Goal: Transaction & Acquisition: Purchase product/service

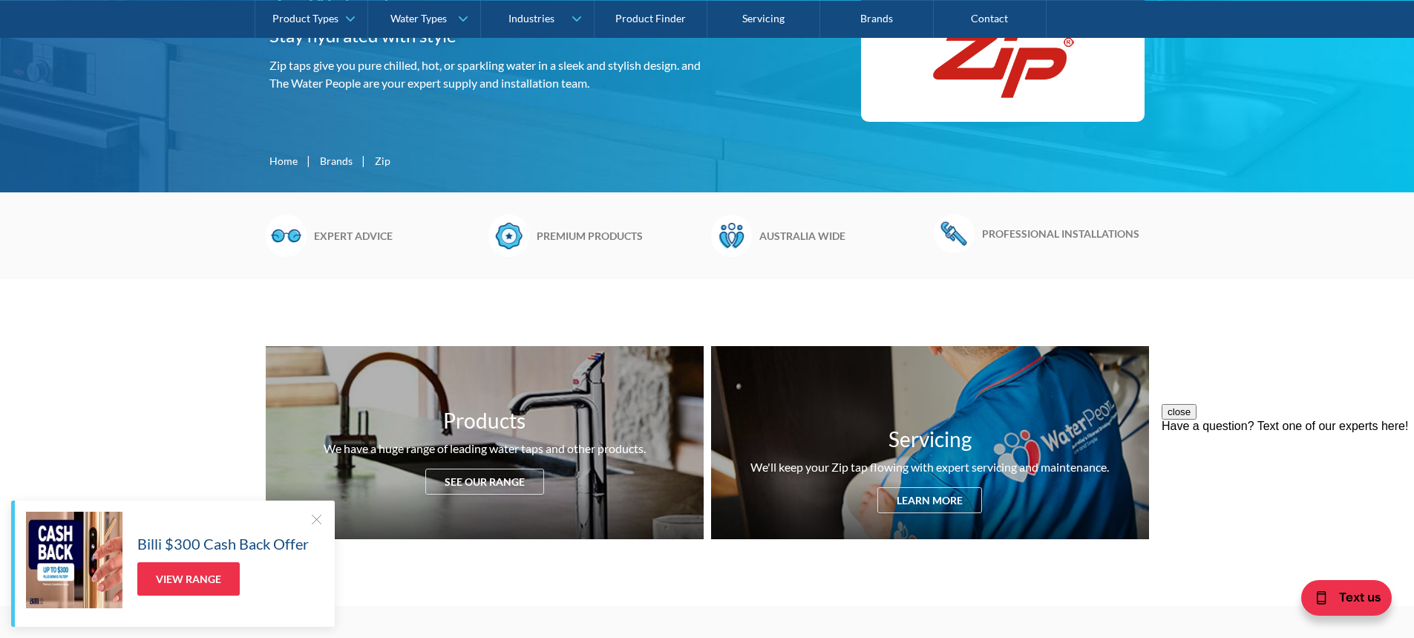
scroll to position [297, 0]
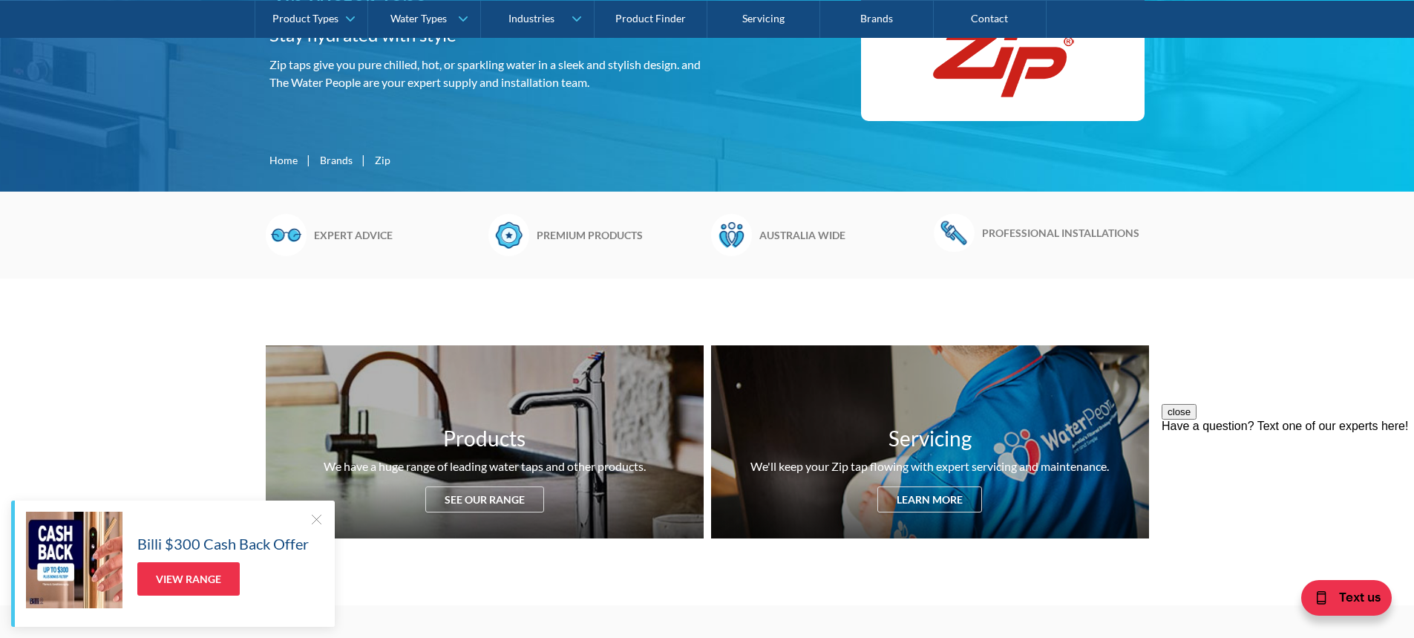
click at [622, 238] on h6 "Premium products" at bounding box center [620, 235] width 167 height 16
click at [601, 235] on h6 "Premium products" at bounding box center [620, 235] width 167 height 16
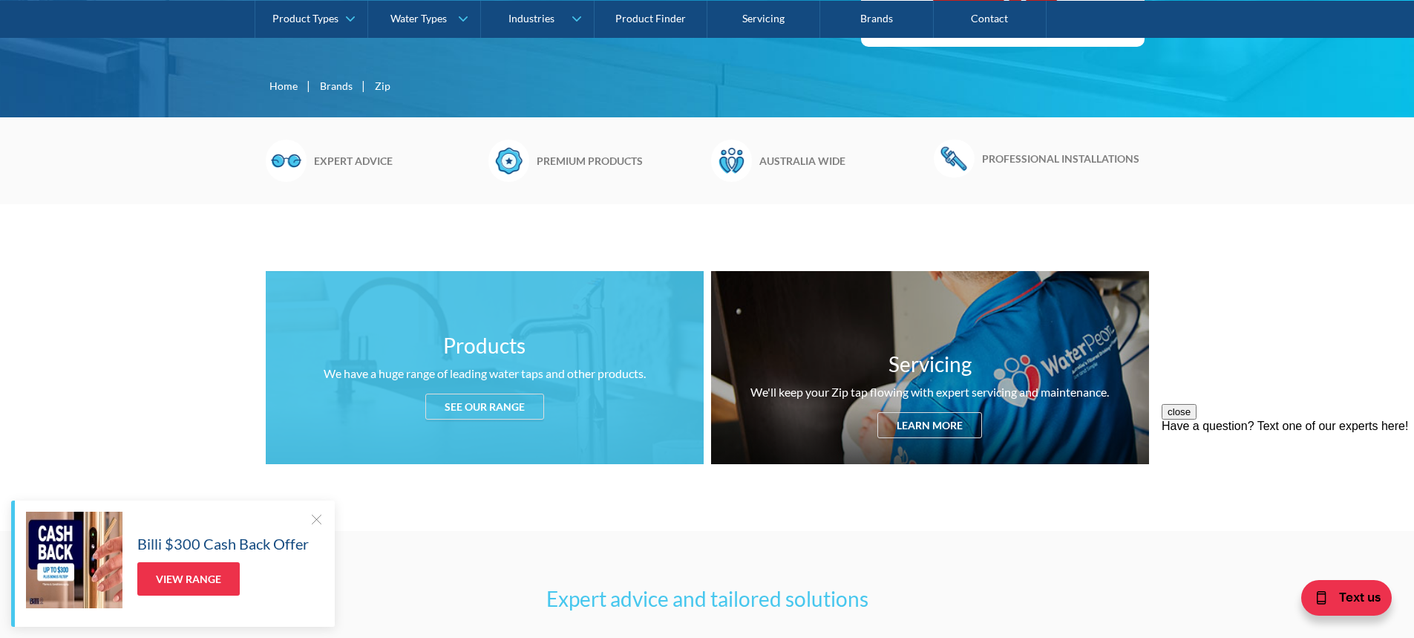
click at [507, 397] on div "See our range" at bounding box center [484, 406] width 119 height 26
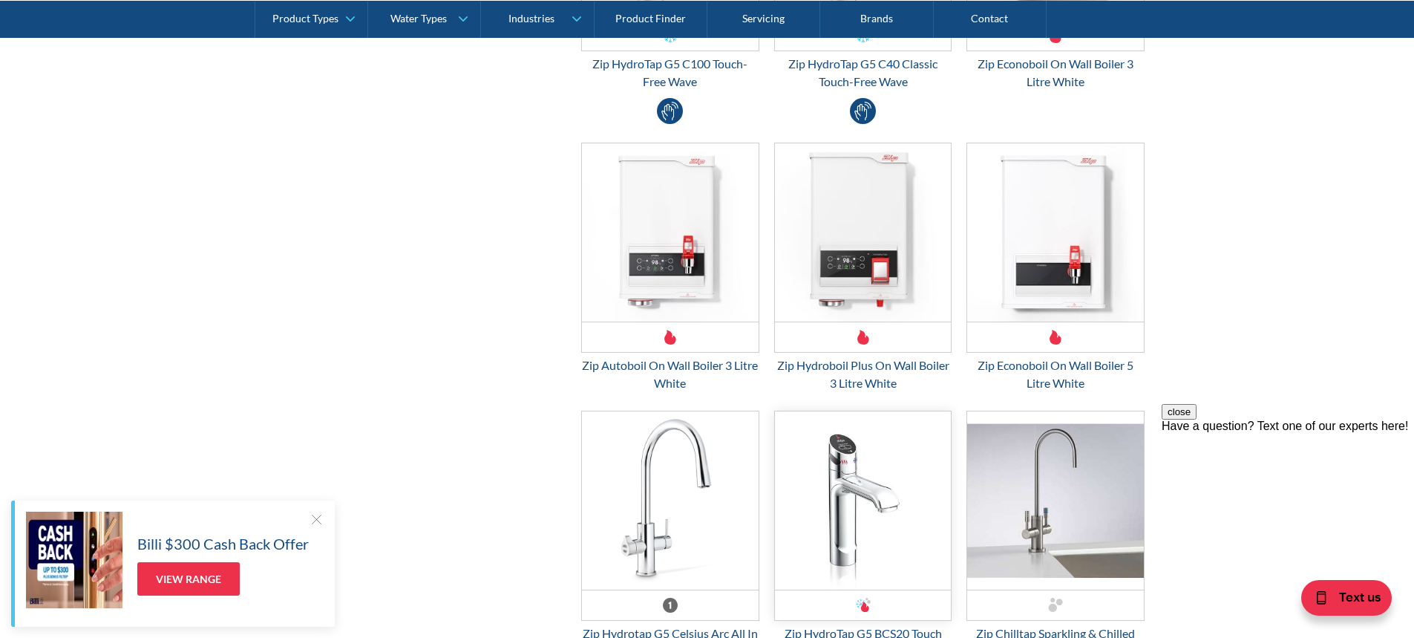
scroll to position [3746, 0]
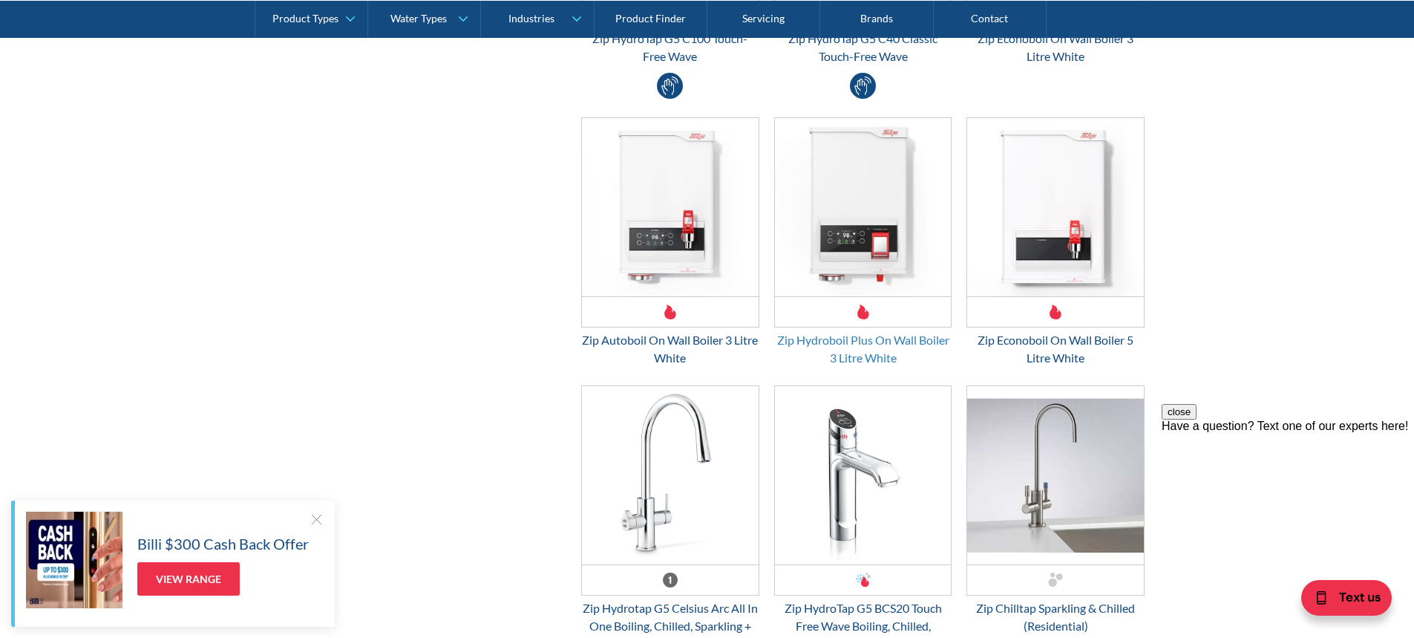
click at [892, 340] on div "Zip Hydroboil Plus On Wall Boiler 3 Litre White" at bounding box center [863, 349] width 178 height 36
